Goal: Find specific page/section: Find specific page/section

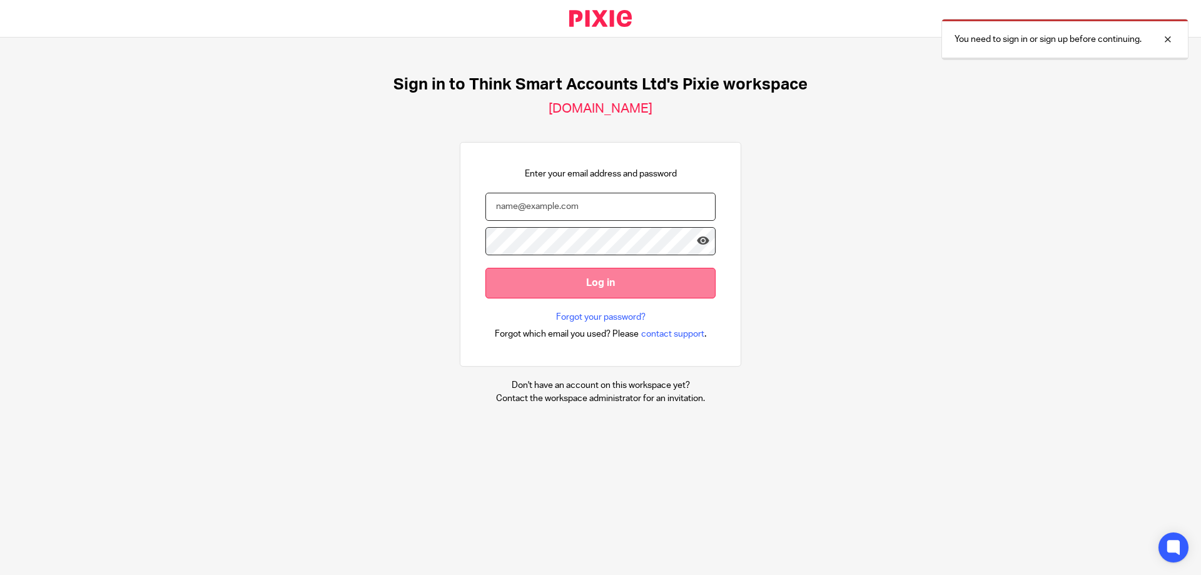
type input "[PERSON_NAME][EMAIL_ADDRESS][DOMAIN_NAME]"
click at [532, 271] on input "Log in" at bounding box center [600, 283] width 230 height 31
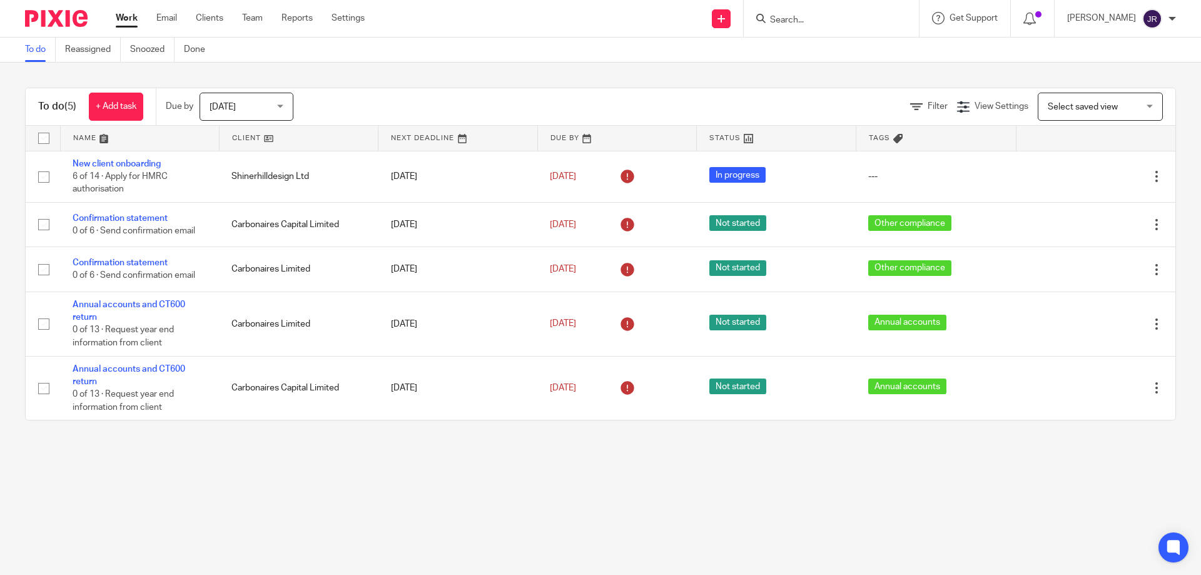
drag, startPoint x: 826, startPoint y: 13, endPoint x: 819, endPoint y: 18, distance: 8.5
click at [824, 16] on form at bounding box center [835, 19] width 133 height 16
click at [829, 17] on input "Search" at bounding box center [825, 20] width 113 height 11
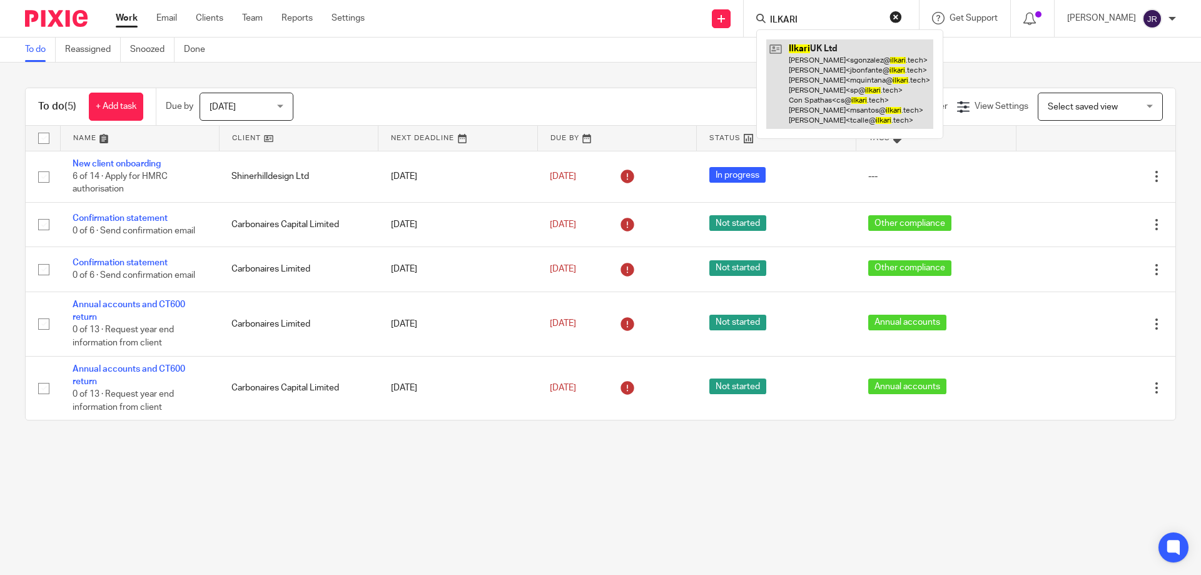
type input "ILKARI"
click at [824, 93] on link at bounding box center [849, 83] width 167 height 89
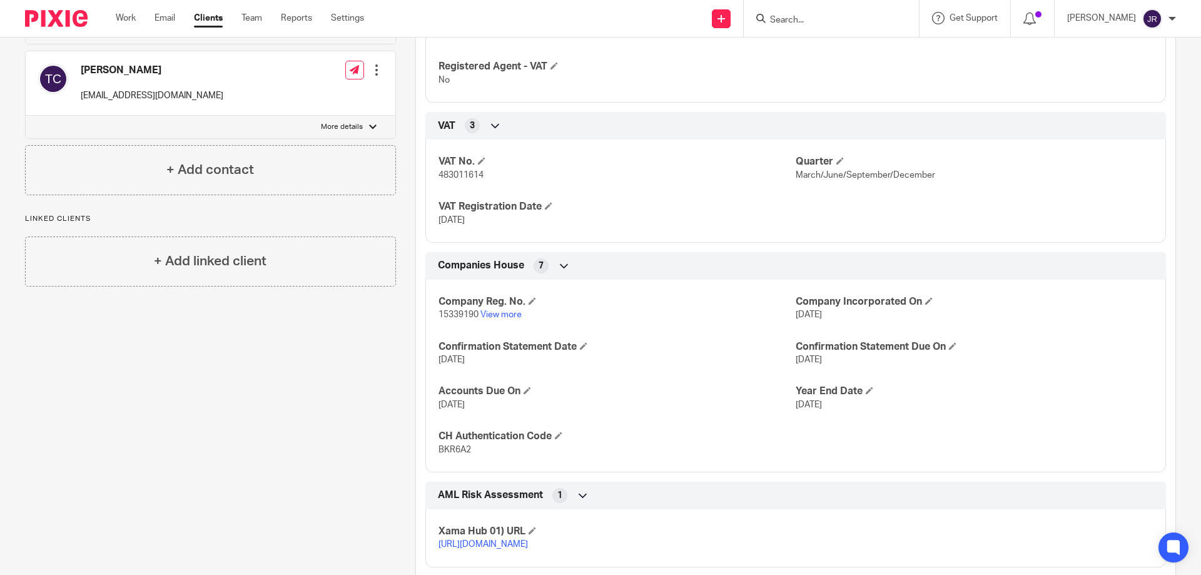
scroll to position [751, 0]
